Goal: Register for event/course

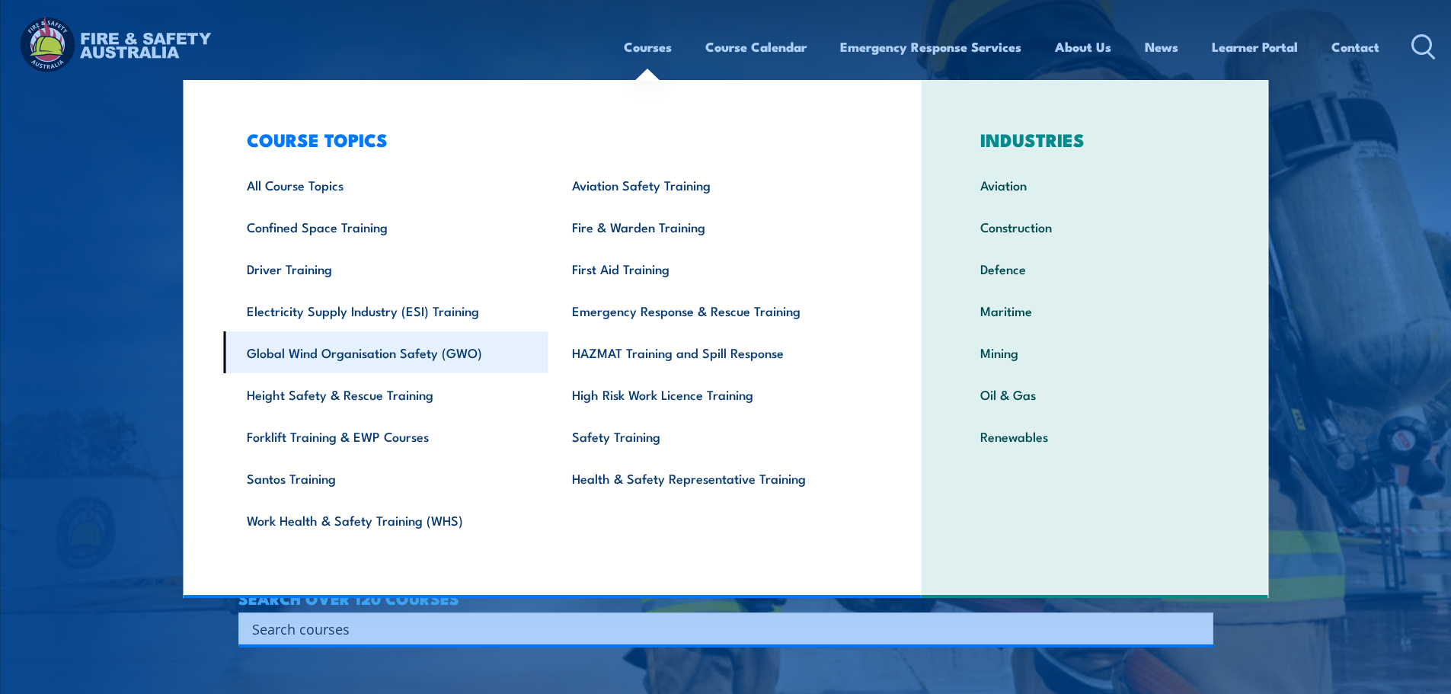
click at [425, 353] on link "Global Wind Organisation Safety (GWO)" at bounding box center [385, 352] width 325 height 42
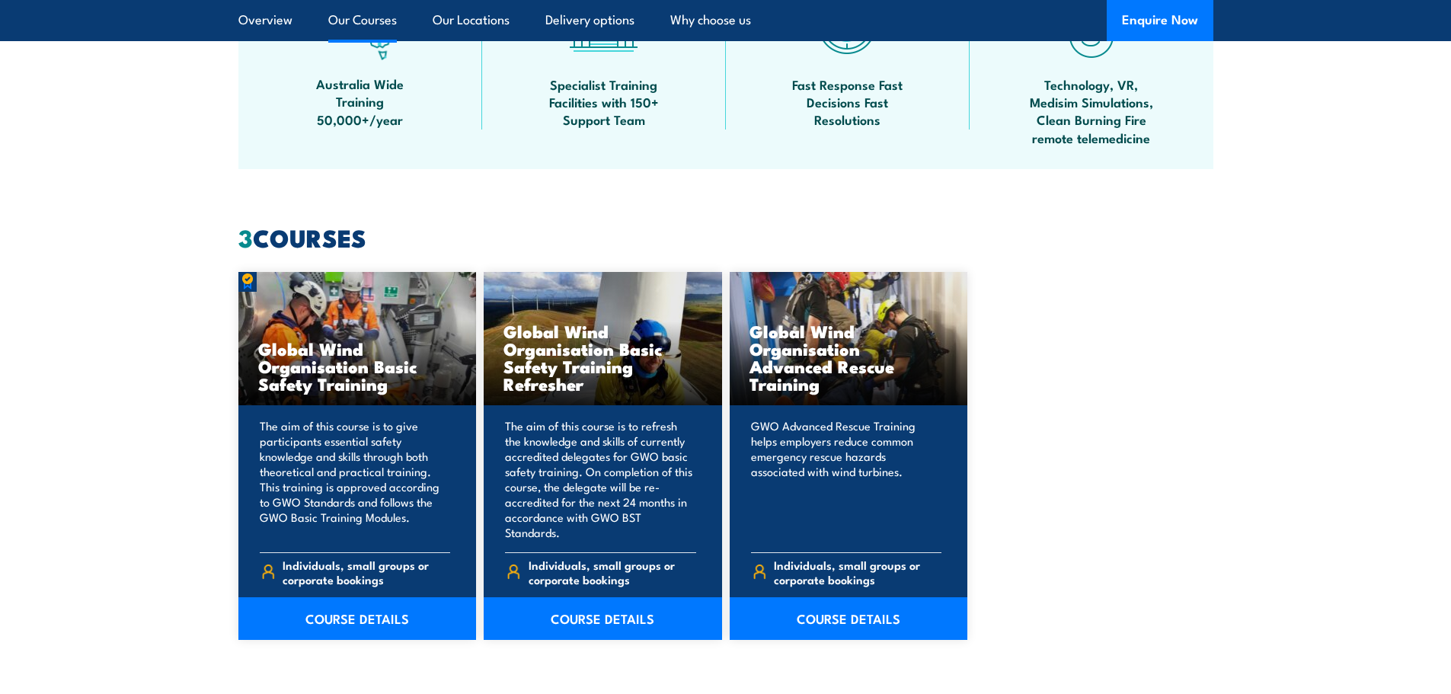
scroll to position [1295, 0]
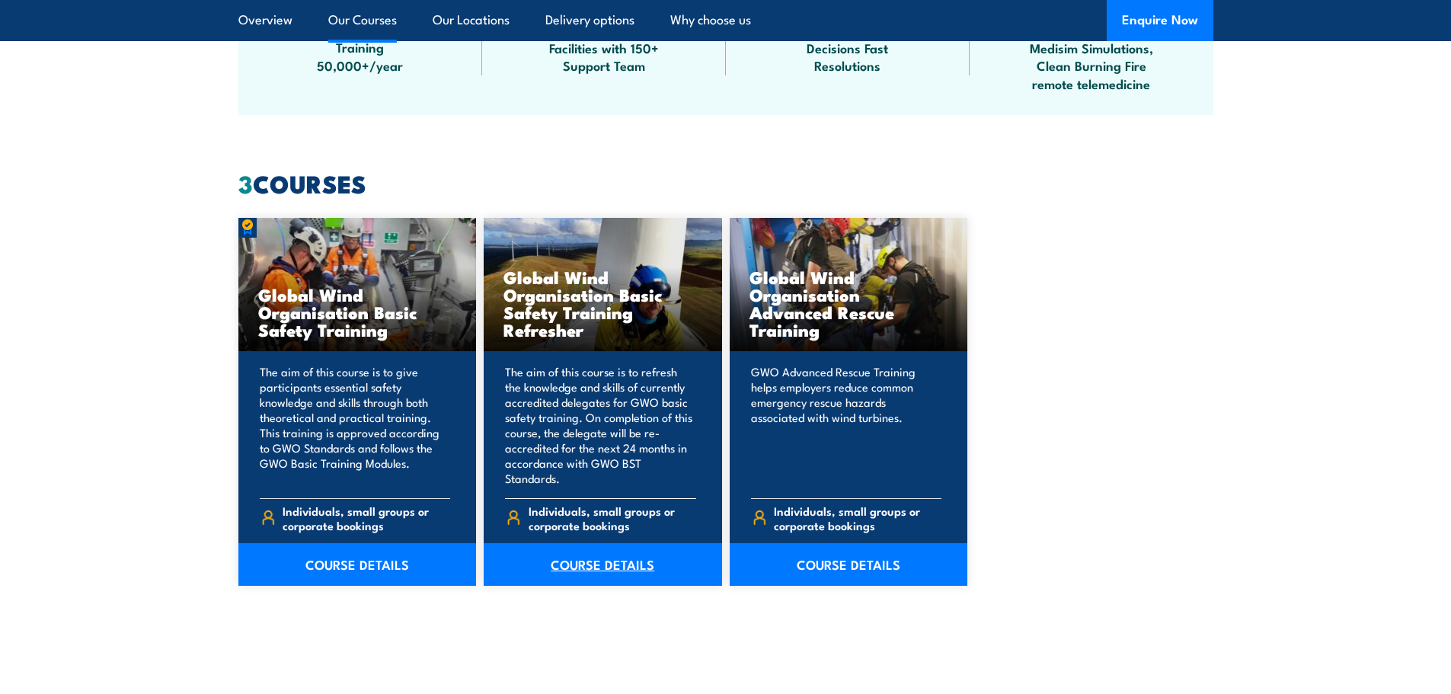
click at [614, 549] on link "COURSE DETAILS" at bounding box center [603, 564] width 238 height 43
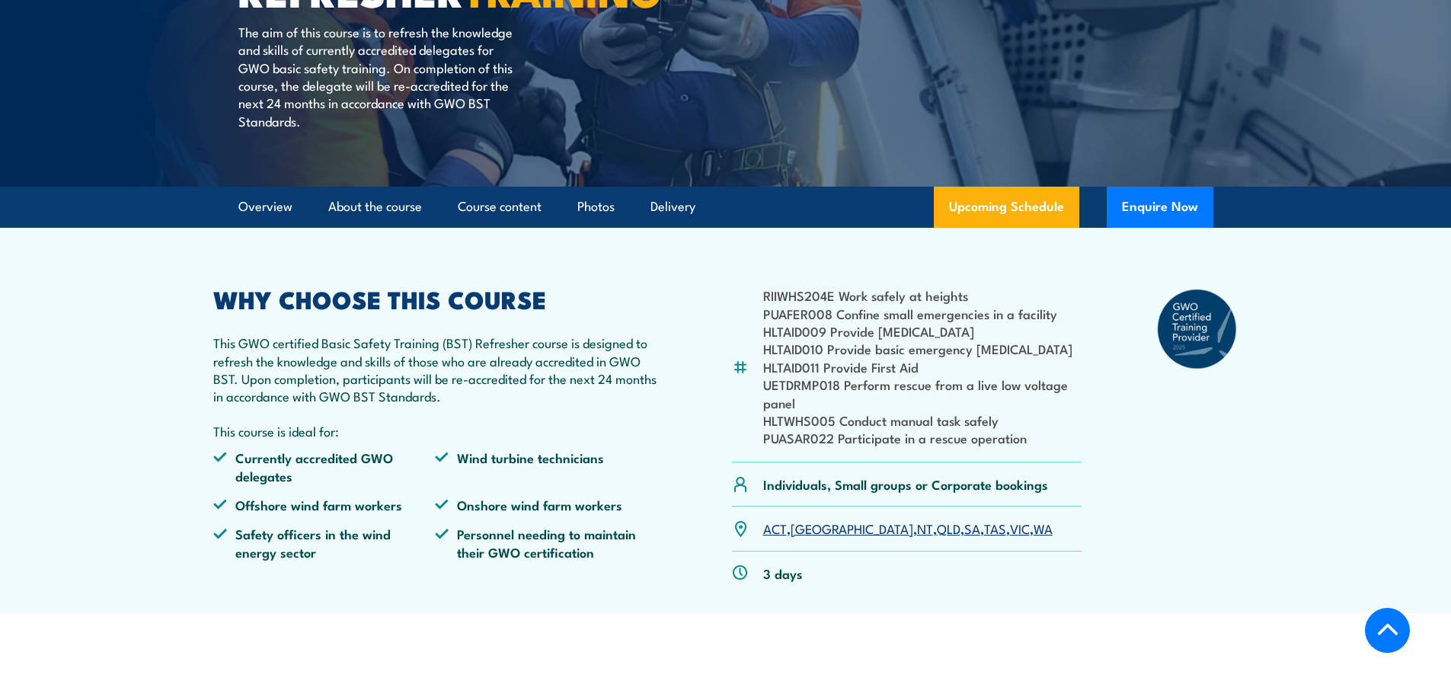
scroll to position [305, 0]
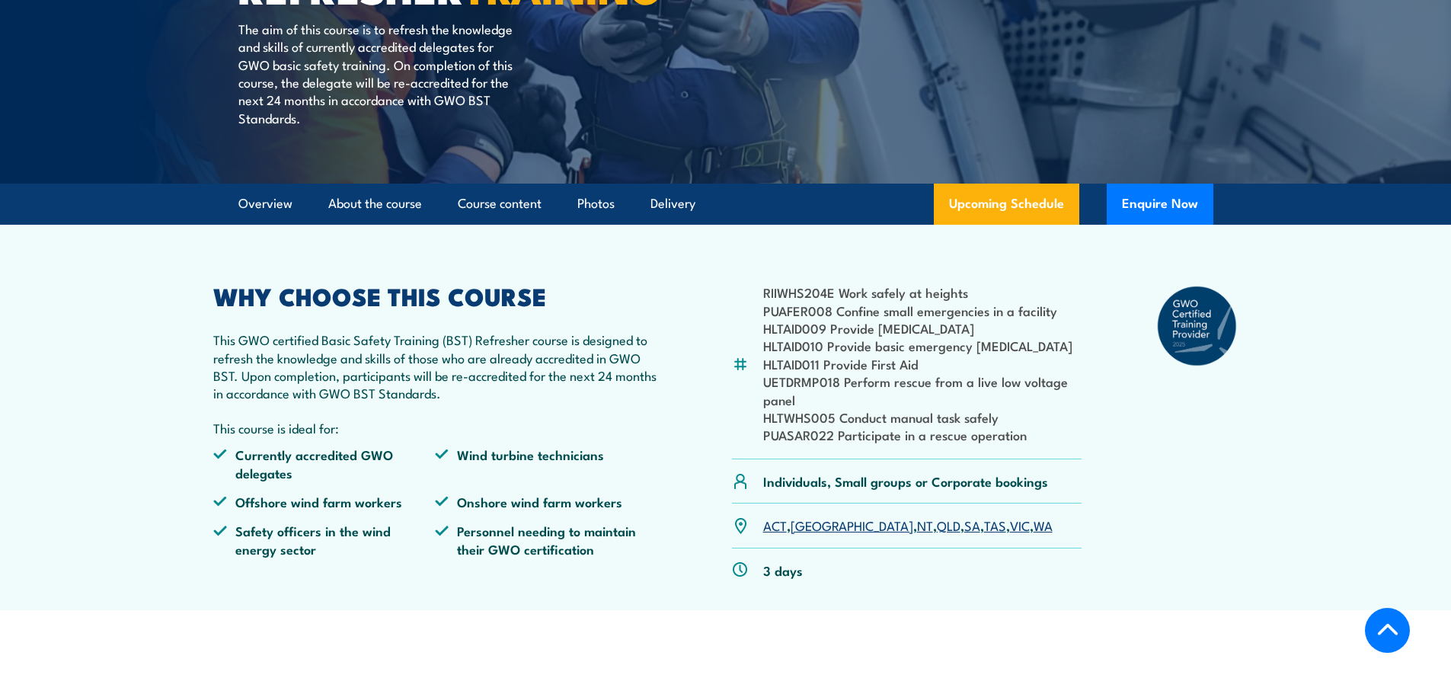
click at [965, 534] on link "SA" at bounding box center [973, 525] width 16 height 18
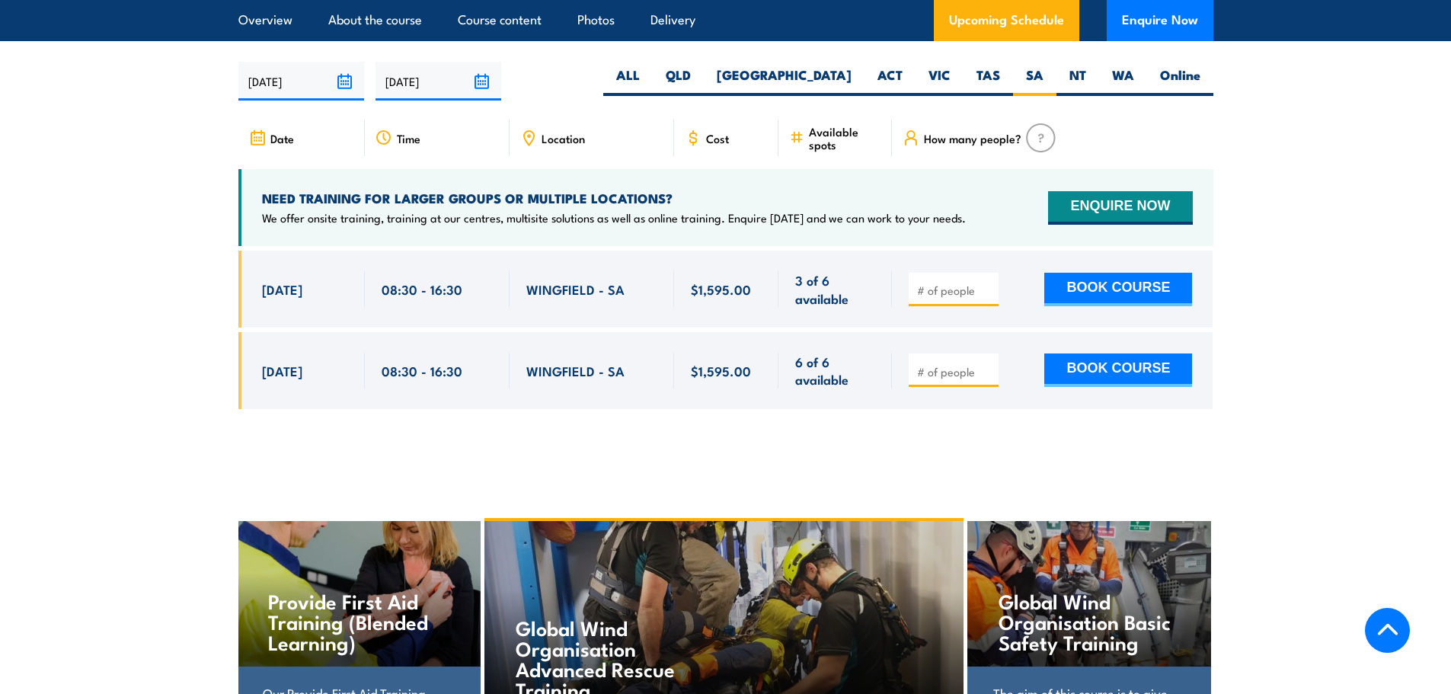
scroll to position [2510, 0]
